Goal: Transaction & Acquisition: Purchase product/service

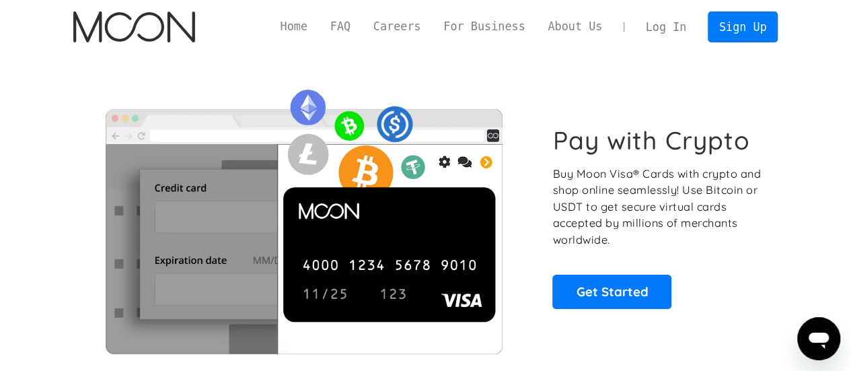
click at [665, 38] on link "Log In" at bounding box center [665, 27] width 63 height 30
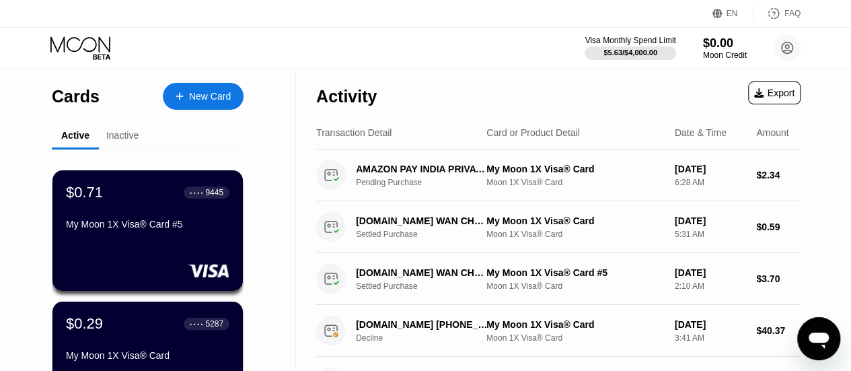
click at [112, 149] on div "Inactive" at bounding box center [122, 136] width 47 height 26
click at [115, 145] on div "Inactive" at bounding box center [122, 136] width 47 height 26
click at [116, 139] on div "Inactive" at bounding box center [122, 135] width 32 height 11
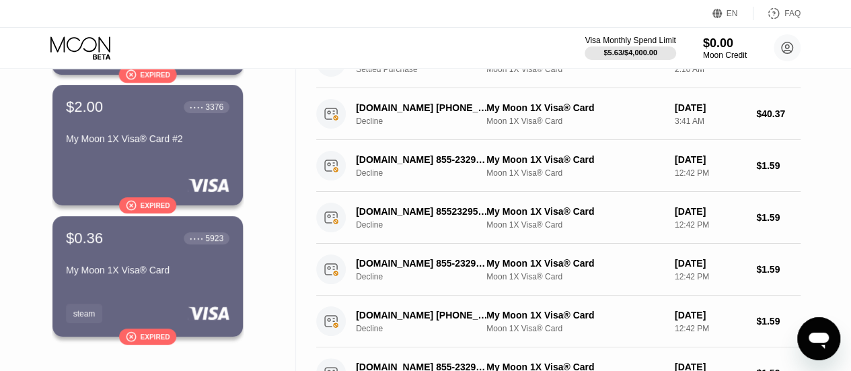
scroll to position [217, 0]
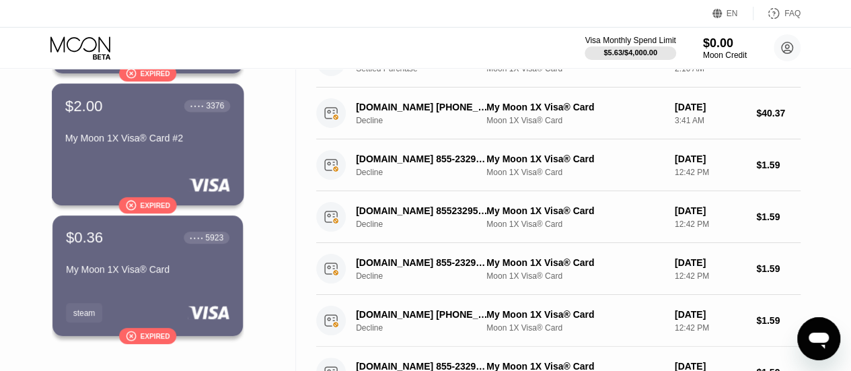
drag, startPoint x: 139, startPoint y: 161, endPoint x: 128, endPoint y: 209, distance: 48.3
click at [128, 209] on div "" at bounding box center [130, 204] width 11 height 11
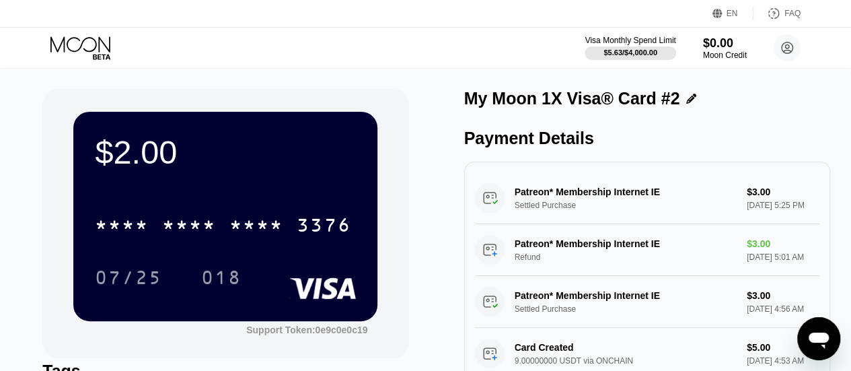
scroll to position [2, 0]
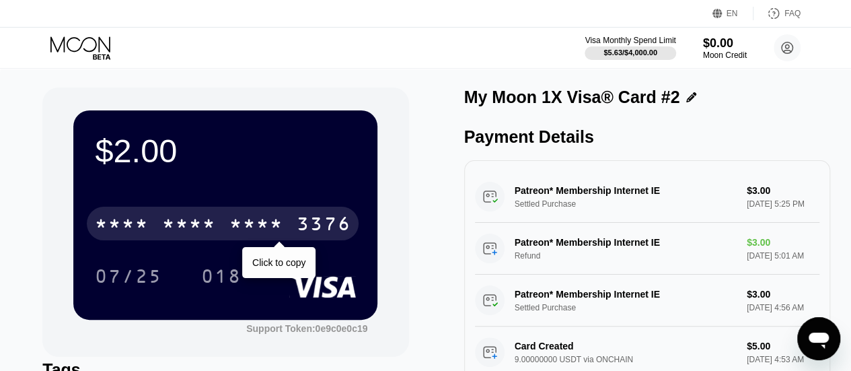
click at [215, 221] on div "* * * *" at bounding box center [189, 226] width 54 height 22
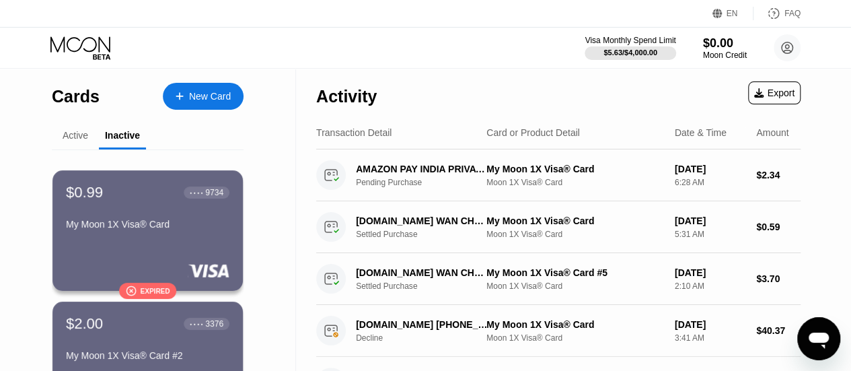
click at [198, 100] on div "New Card" at bounding box center [210, 96] width 42 height 11
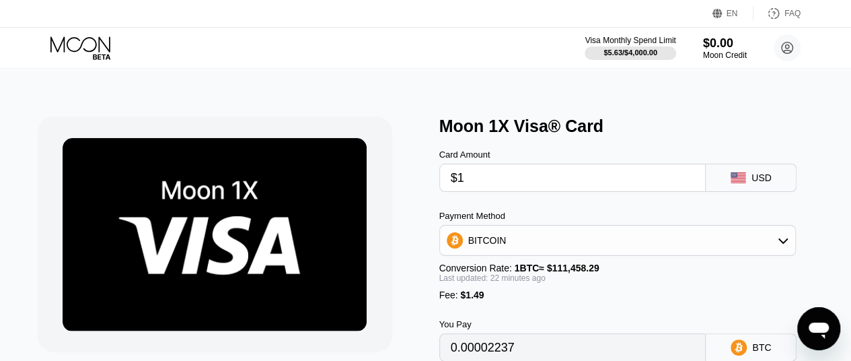
type input "$16"
type input "0.00015713"
type input "$16.3"
type input "0.00015983"
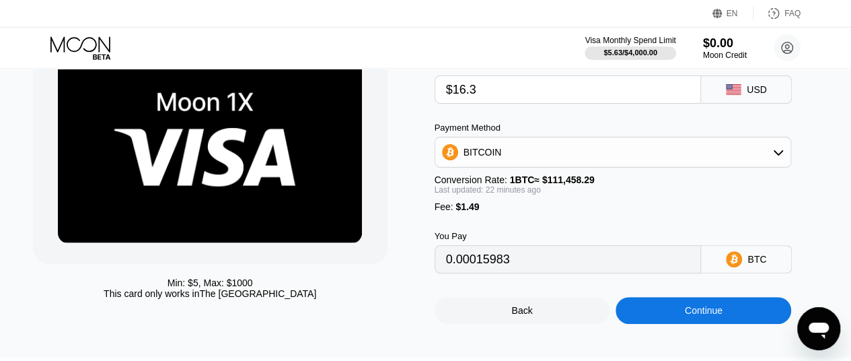
scroll to position [88, 5]
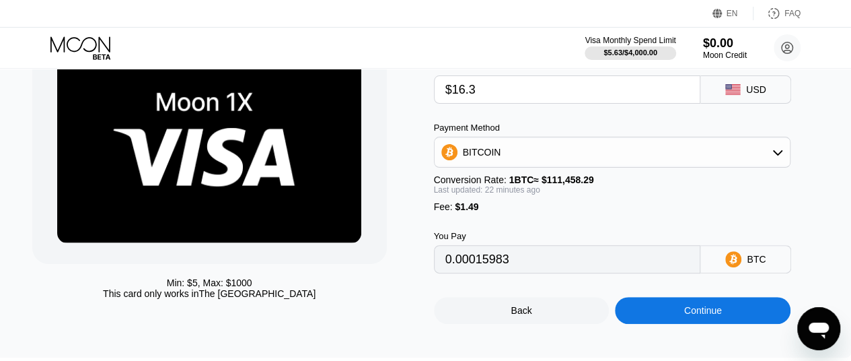
type input "$16.3"
click at [505, 155] on div "BITCOIN" at bounding box center [612, 152] width 356 height 27
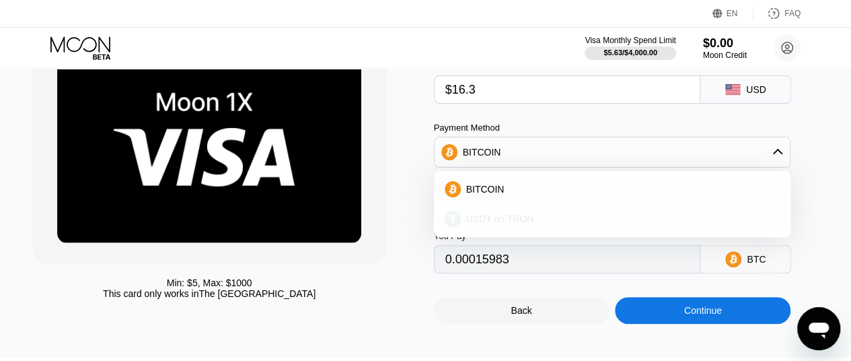
click at [483, 224] on span "USDT on TRON" at bounding box center [500, 218] width 68 height 11
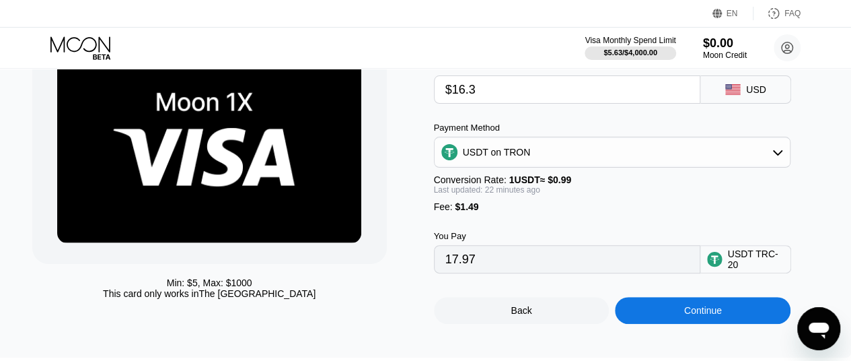
click at [532, 157] on div "USDT on TRON" at bounding box center [612, 152] width 356 height 27
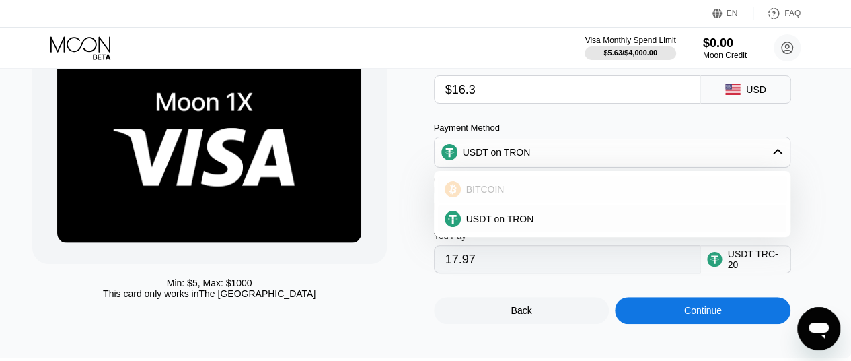
click at [508, 192] on div "BITCOIN" at bounding box center [620, 189] width 319 height 11
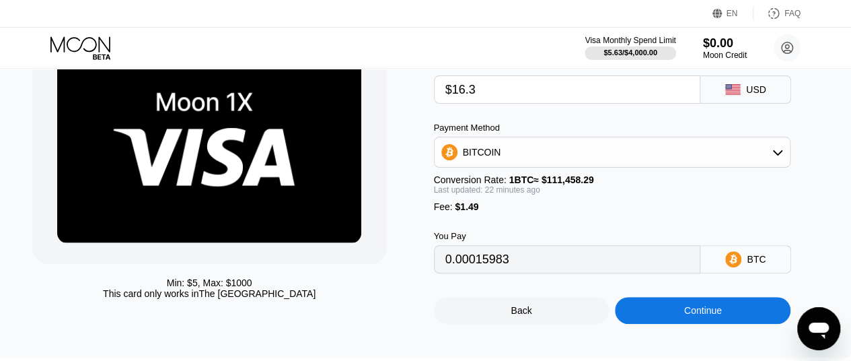
drag, startPoint x: 504, startPoint y: 274, endPoint x: 399, endPoint y: 287, distance: 106.4
click at [399, 287] on div "Min: $ 5 , Max: $ 1000 This card only works in The United States Moon 1X Visa® …" at bounding box center [420, 175] width 776 height 295
click at [596, 161] on div "BITCOIN" at bounding box center [612, 152] width 356 height 27
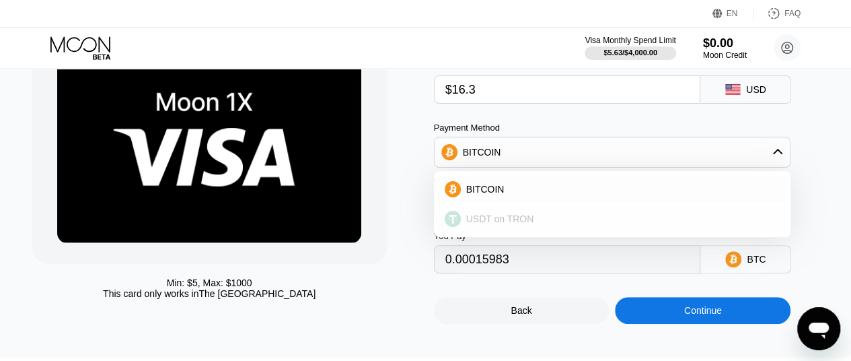
click at [502, 224] on span "USDT on TRON" at bounding box center [500, 218] width 68 height 11
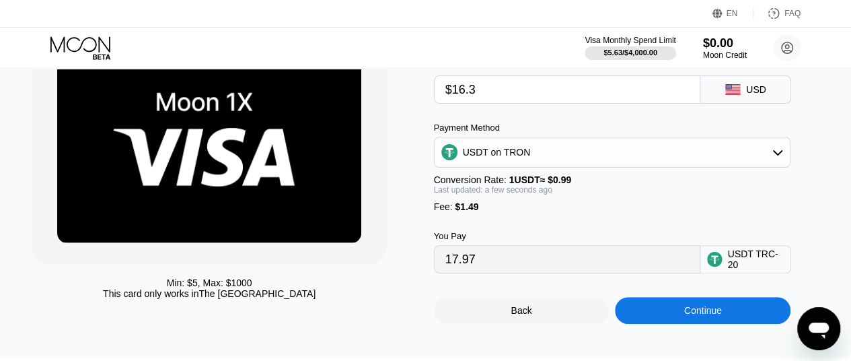
click at [560, 158] on div "USDT on TRON" at bounding box center [612, 152] width 356 height 27
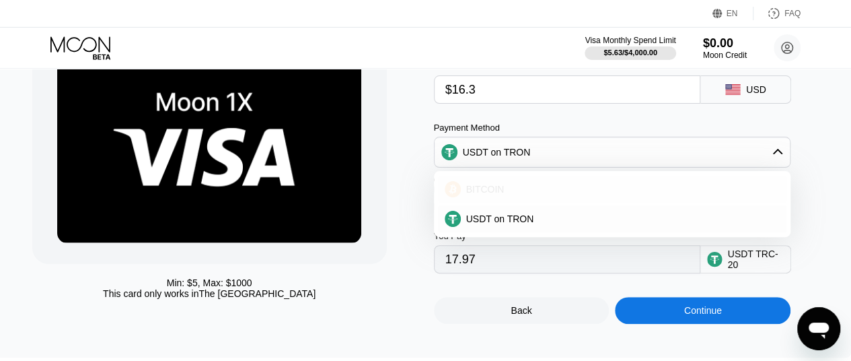
click at [475, 194] on span "BITCOIN" at bounding box center [485, 189] width 38 height 11
type input "0.00015983"
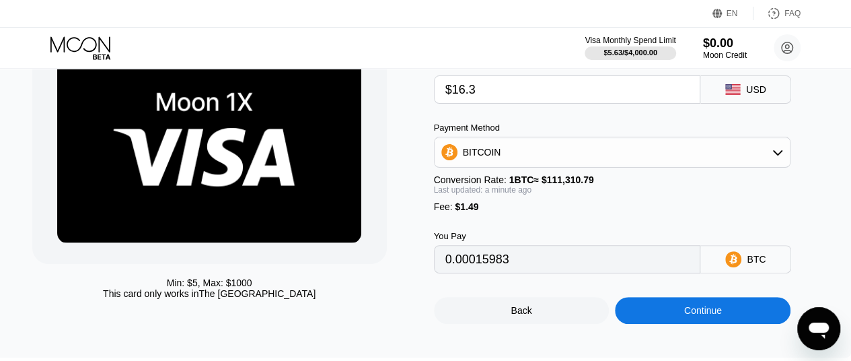
click at [641, 321] on div "Continue" at bounding box center [703, 310] width 176 height 27
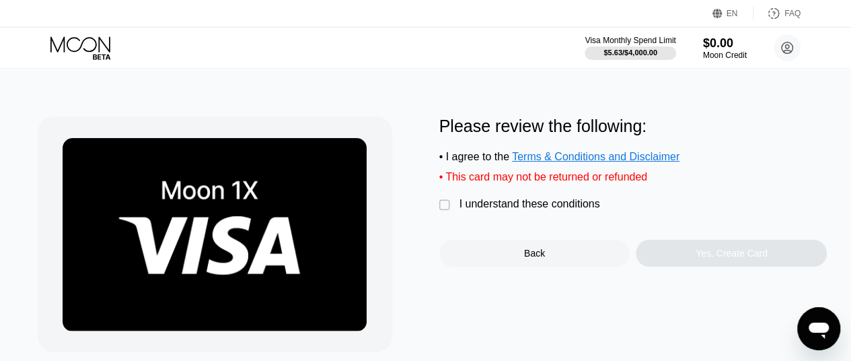
click at [446, 212] on div "" at bounding box center [445, 204] width 13 height 13
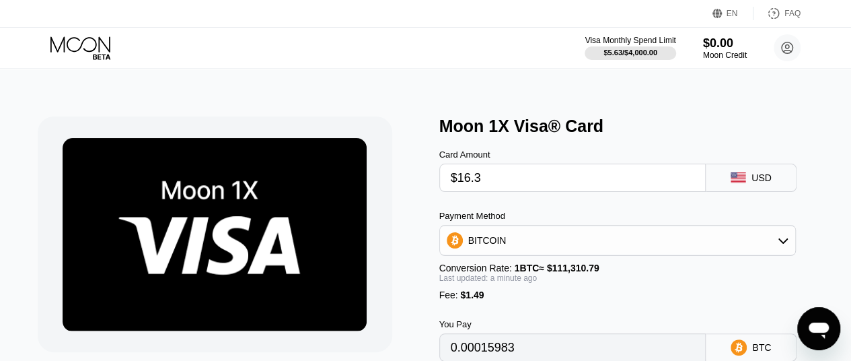
click at [507, 191] on input "$16.3" at bounding box center [573, 177] width 244 height 27
type input "$16."
type input "0.00015713"
type input "$16.5"
type input "0.00016162"
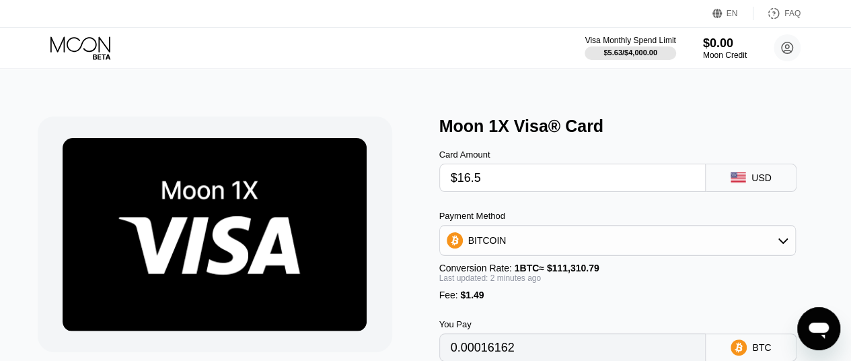
scroll to position [309, 0]
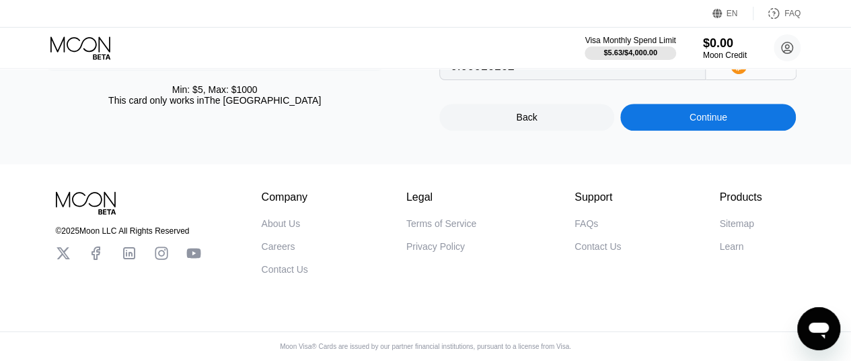
type input "$16.5"
click at [718, 104] on div "Continue" at bounding box center [708, 117] width 176 height 27
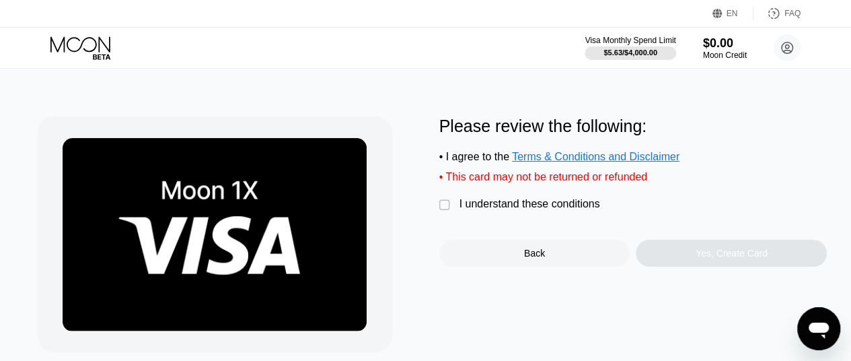
scroll to position [0, 0]
click at [449, 212] on div "" at bounding box center [445, 204] width 13 height 13
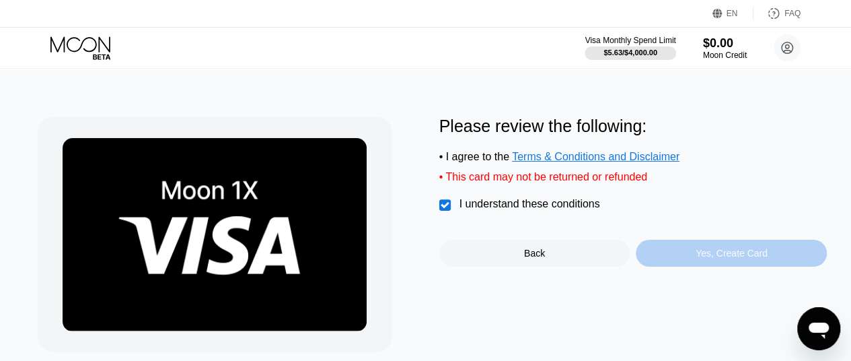
click at [696, 258] on div "Yes, Create Card" at bounding box center [731, 253] width 72 height 11
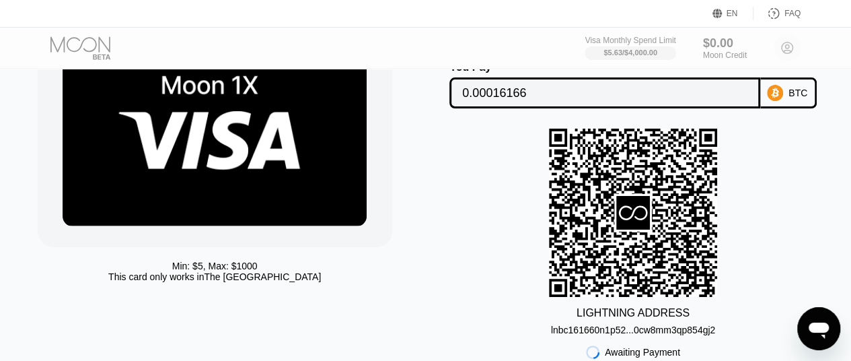
scroll to position [76, 0]
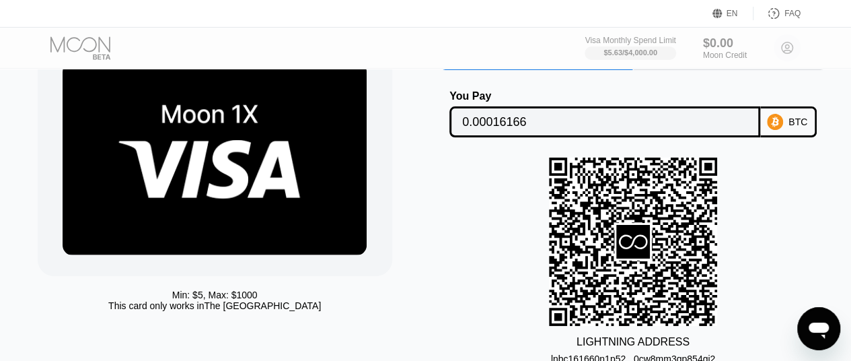
click at [515, 121] on input "0.00016166" at bounding box center [604, 121] width 285 height 27
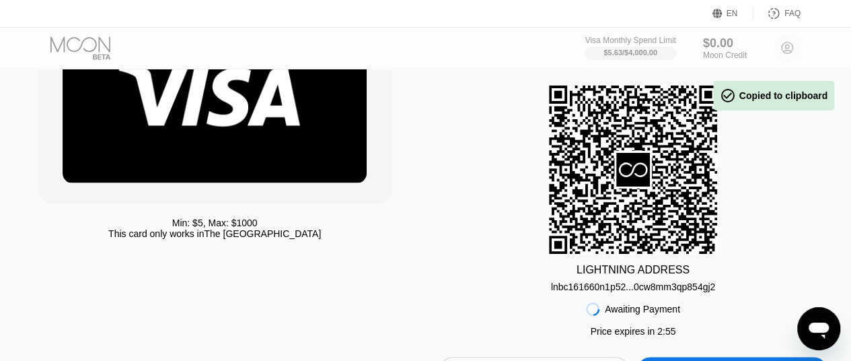
scroll to position [162, 0]
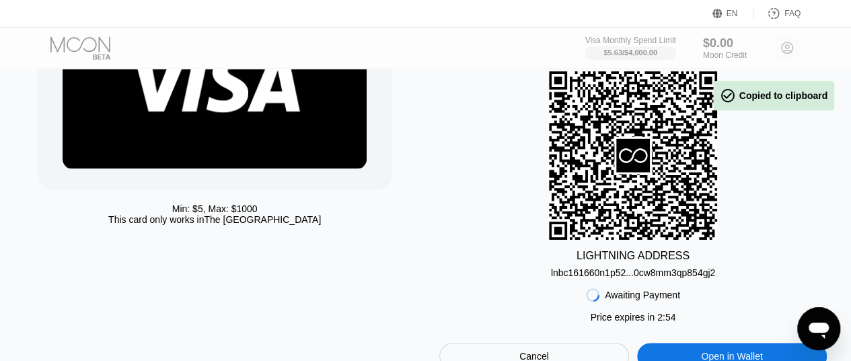
click at [562, 275] on div "lnbc161660n1p52...0cw8mm3qp854gj2" at bounding box center [633, 272] width 164 height 11
click at [572, 278] on div "lnbc161660n1p52...0cw8mm3qp854gj2" at bounding box center [633, 272] width 164 height 11
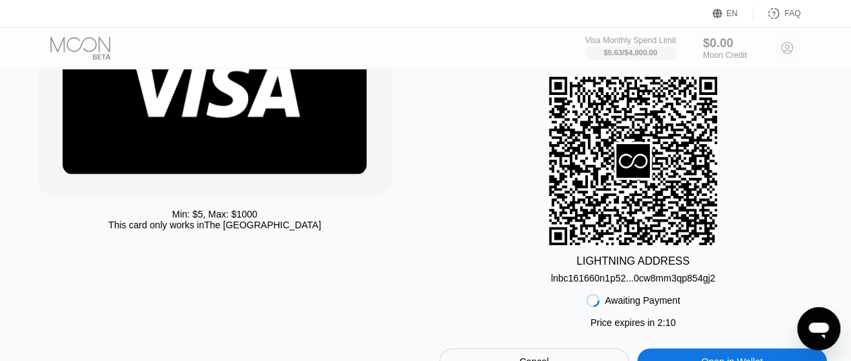
scroll to position [158, 0]
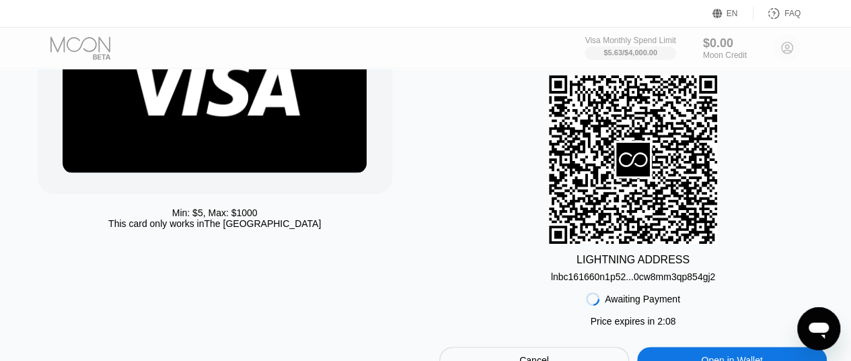
click at [609, 282] on div "lnbc161660n1p52...0cw8mm3qp854gj2" at bounding box center [633, 276] width 164 height 11
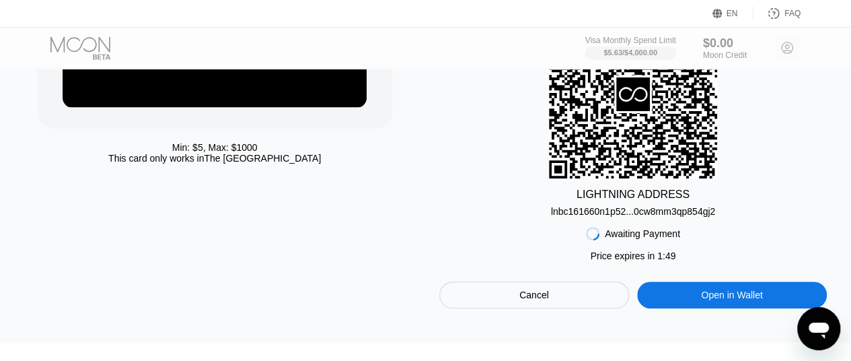
scroll to position [223, 0]
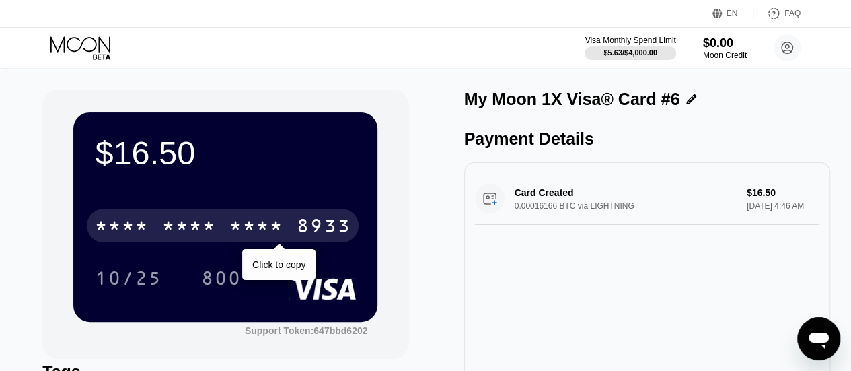
click at [238, 225] on div "* * * *" at bounding box center [256, 228] width 54 height 22
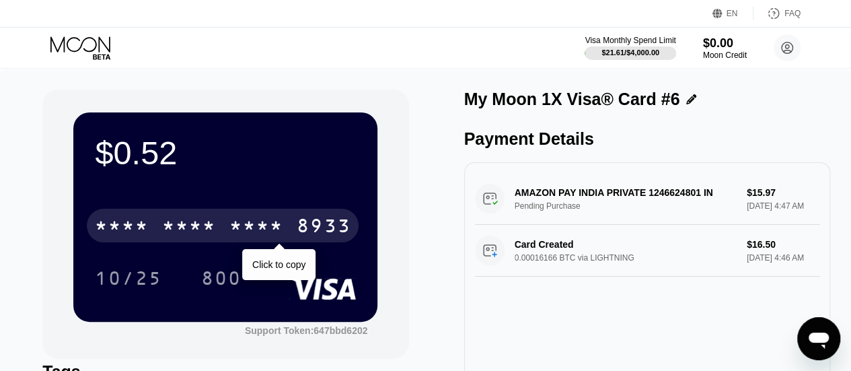
click at [268, 238] on div "* * * *" at bounding box center [256, 228] width 54 height 22
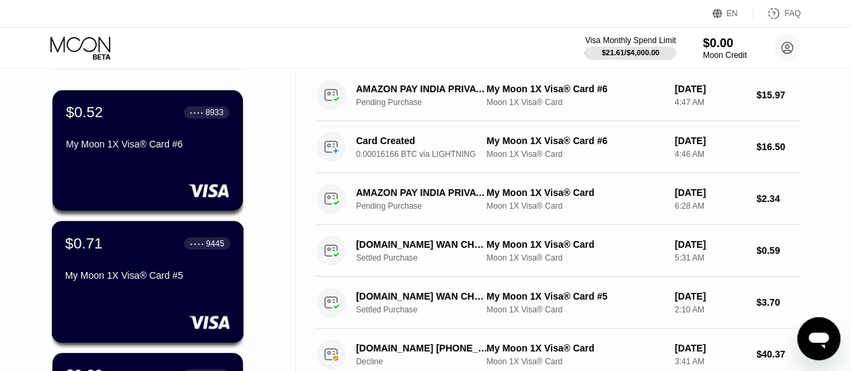
scroll to position [79, 0]
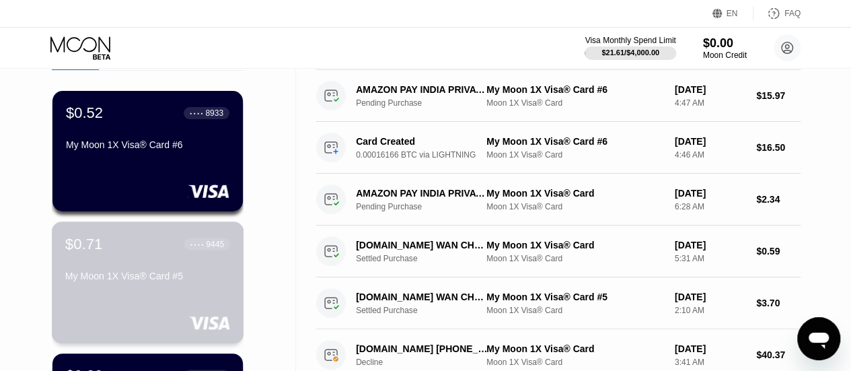
click at [165, 274] on div "$0.71 ● ● ● ● 9445 My Moon 1X Visa® Card #5" at bounding box center [147, 261] width 165 height 52
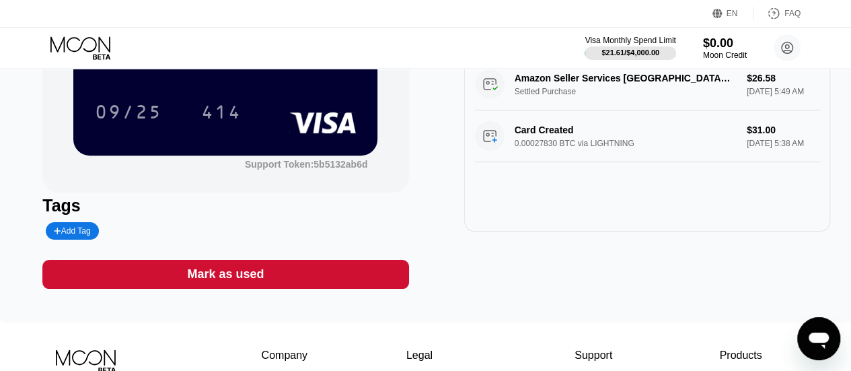
scroll to position [334, 0]
